Goal: Information Seeking & Learning: Find contact information

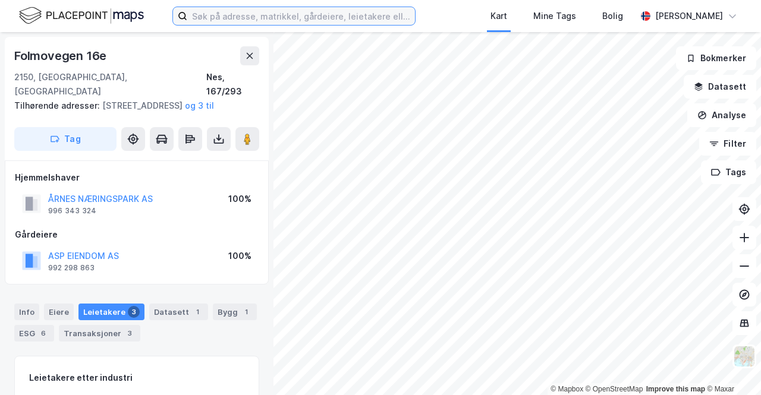
click at [226, 16] on input at bounding box center [301, 16] width 228 height 18
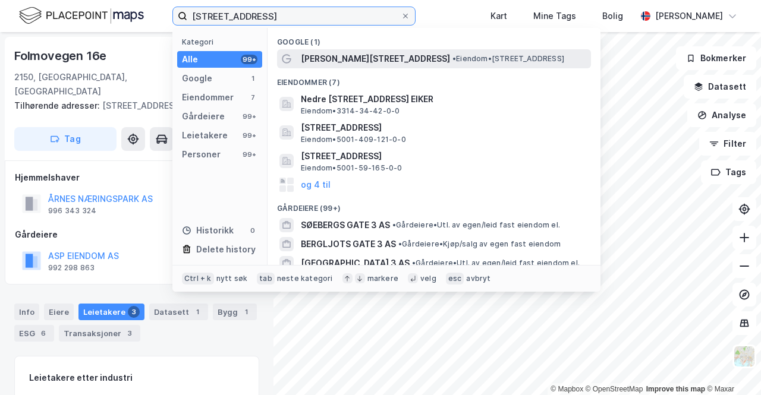
type input "[STREET_ADDRESS]"
click at [345, 63] on span "[PERSON_NAME][STREET_ADDRESS]" at bounding box center [375, 59] width 149 height 14
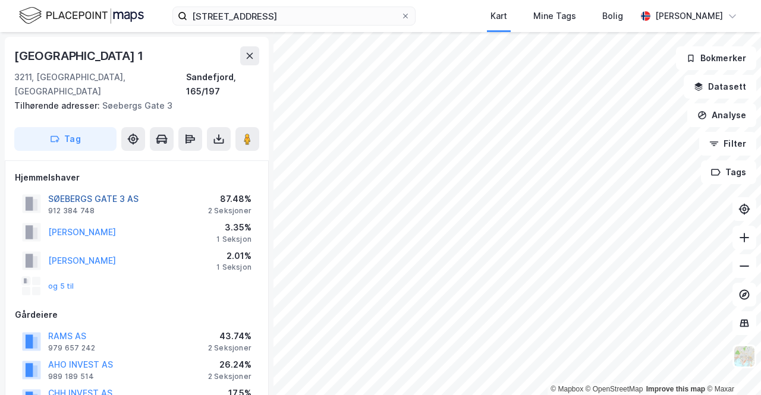
click at [0, 0] on button "SØEBERGS GATE 3 AS" at bounding box center [0, 0] width 0 height 0
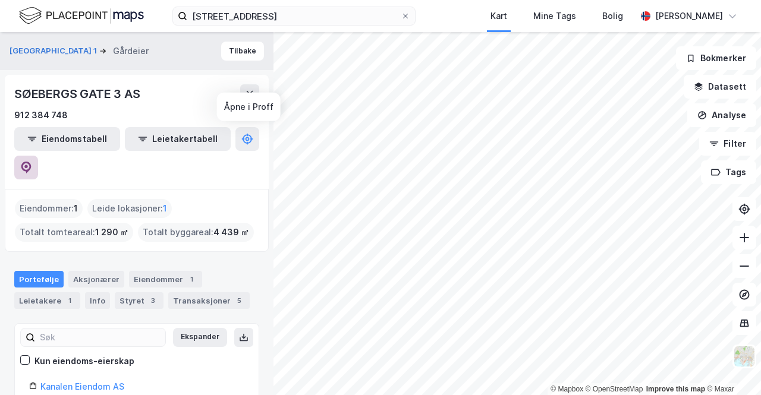
click at [38, 156] on button at bounding box center [26, 168] width 24 height 24
